Goal: Find specific page/section: Find specific page/section

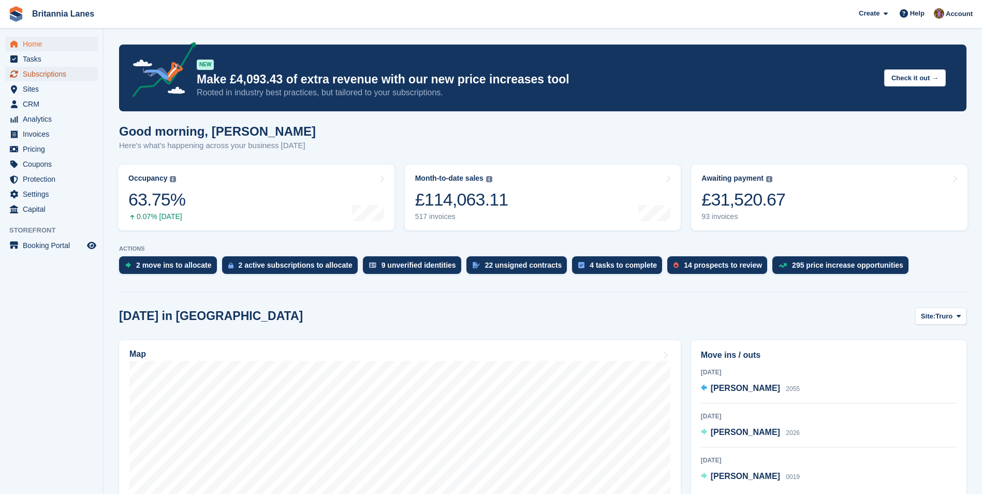
click at [53, 77] on span "Subscriptions" at bounding box center [54, 74] width 62 height 14
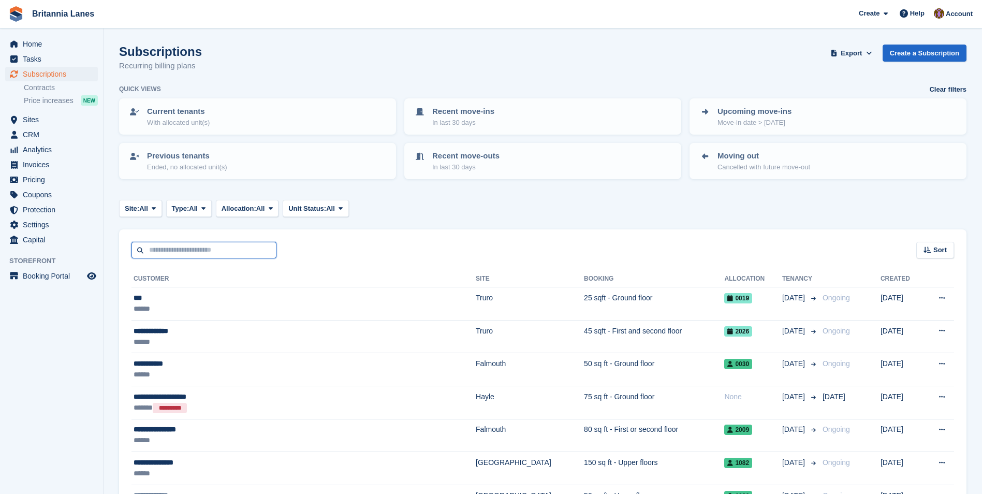
click at [210, 253] on input "text" at bounding box center [204, 250] width 145 height 17
type input "**********"
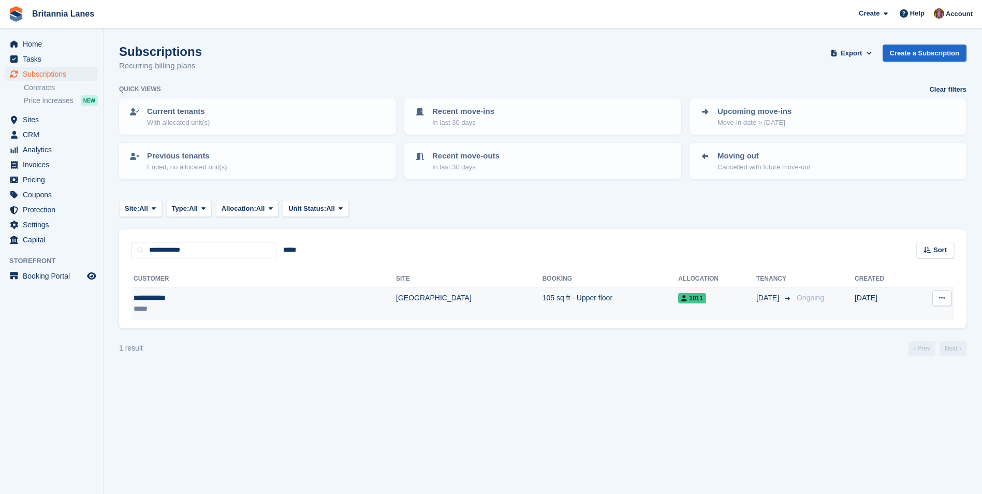
click at [543, 309] on td "105 sq ft - Upper floor" at bounding box center [611, 303] width 136 height 33
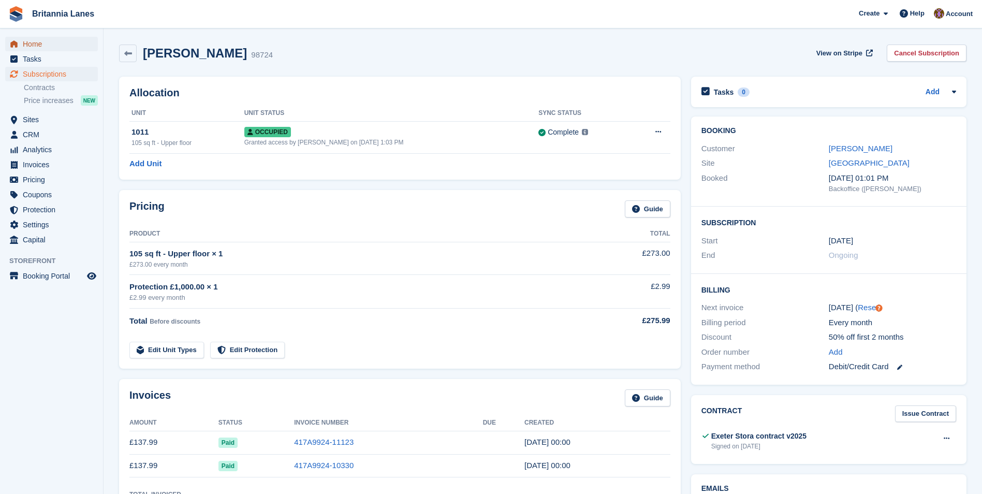
click at [39, 40] on span "Home" at bounding box center [54, 44] width 62 height 14
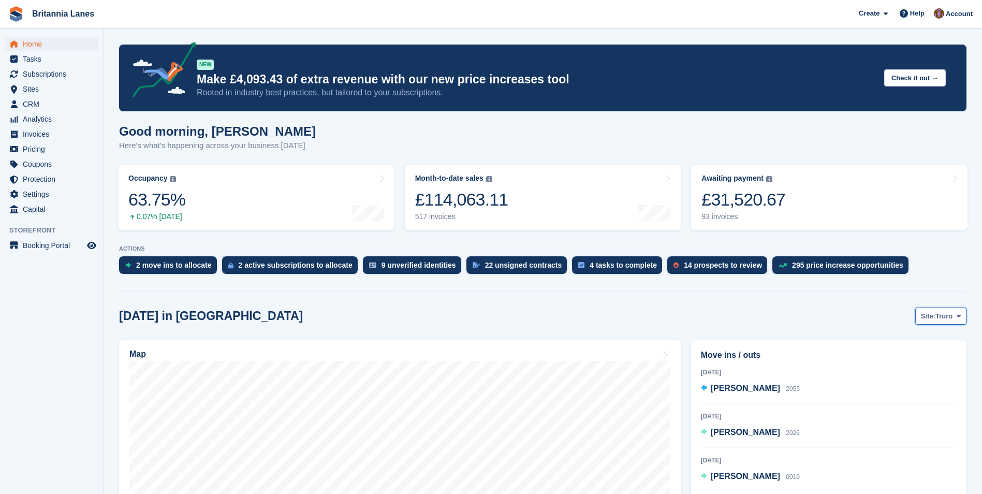
click at [950, 314] on span "Truro" at bounding box center [944, 316] width 17 height 10
click at [897, 376] on link "[GEOGRAPHIC_DATA]" at bounding box center [915, 378] width 93 height 19
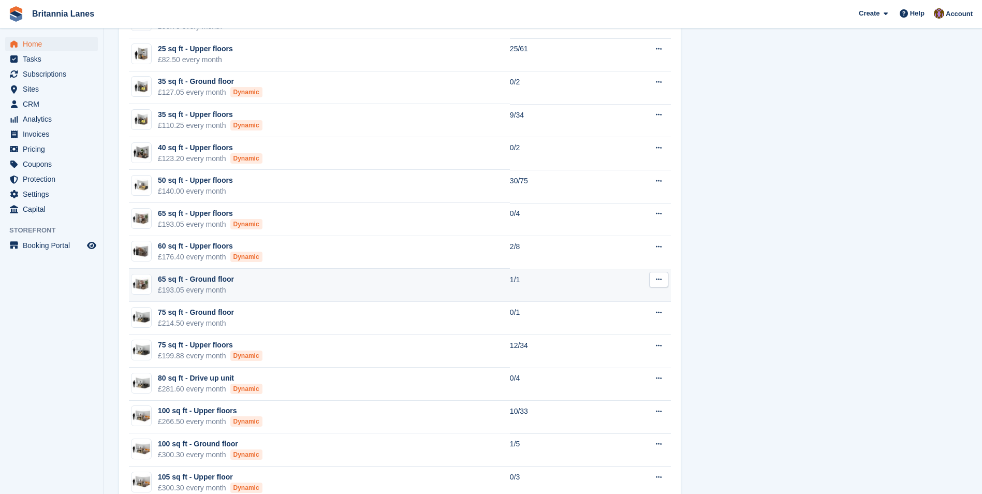
scroll to position [777, 0]
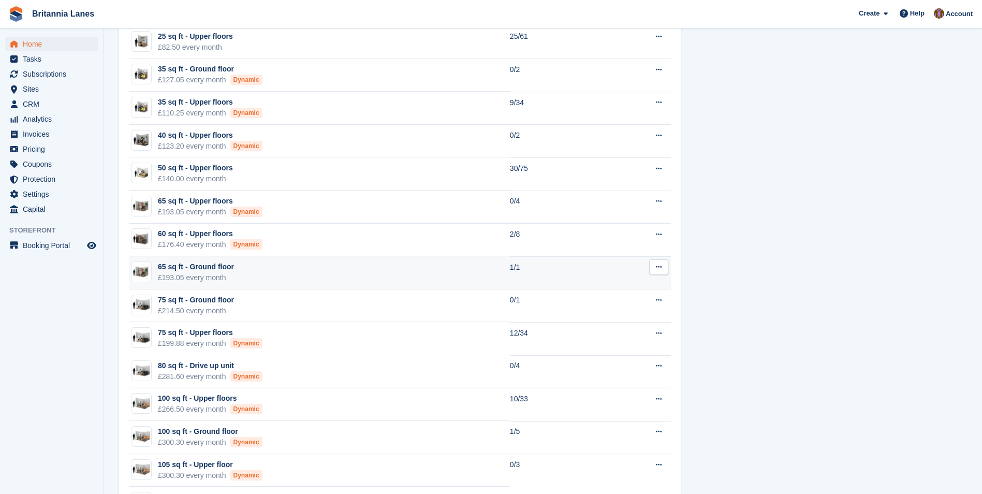
click at [329, 271] on td "65 sq ft - Ground floor £193.05 every month" at bounding box center [319, 272] width 381 height 33
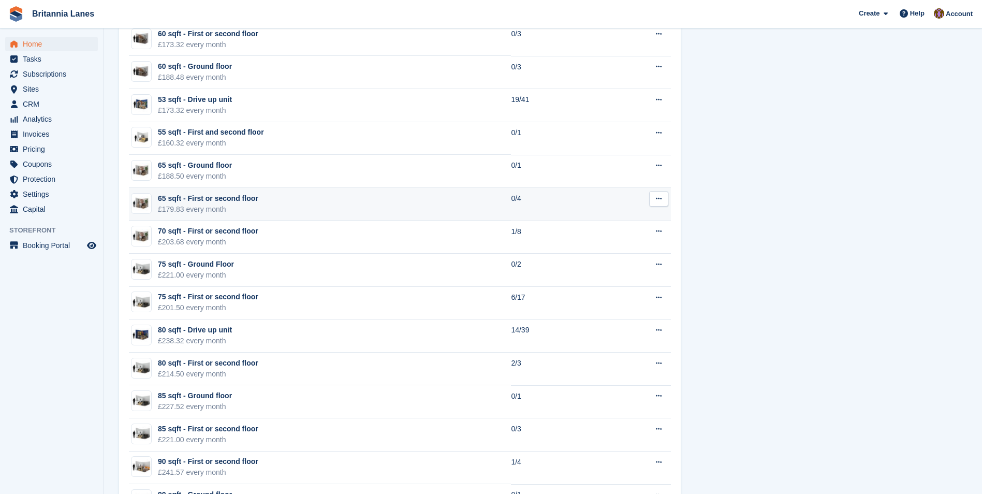
scroll to position [1191, 0]
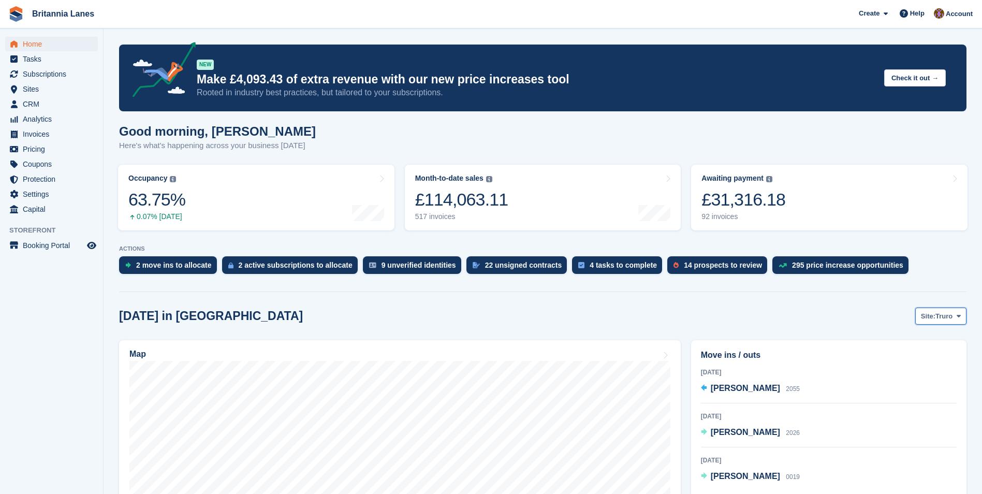
click at [955, 324] on button "Site: Truro" at bounding box center [940, 316] width 51 height 17
click at [901, 380] on link "[GEOGRAPHIC_DATA]" at bounding box center [915, 378] width 93 height 19
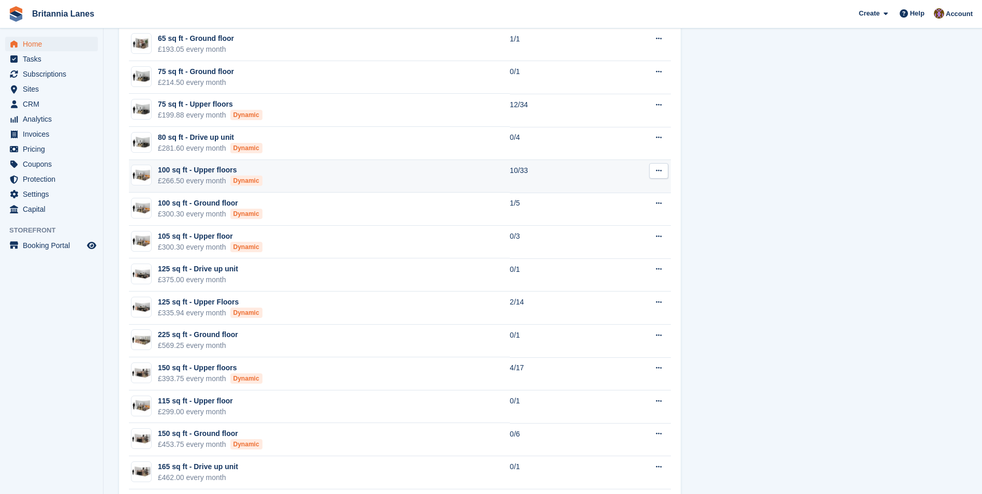
scroll to position [880, 0]
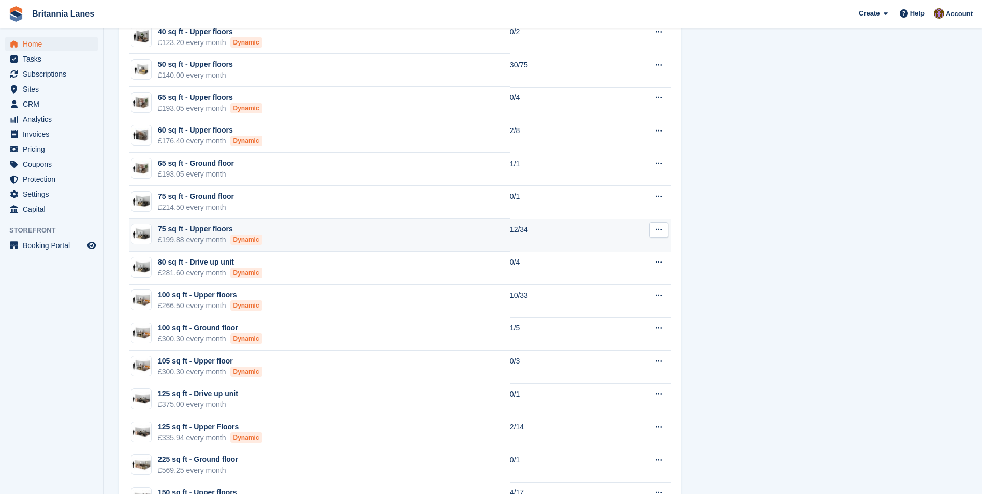
click at [332, 239] on td "75 sq ft - Upper floors £199.88 every month Dynamic" at bounding box center [319, 234] width 381 height 33
